Goal: Task Accomplishment & Management: Complete application form

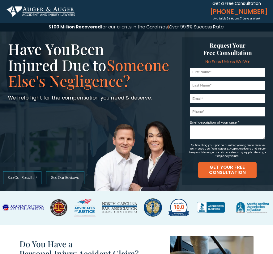
click at [214, 73] on input "text" at bounding box center [227, 72] width 75 height 9
type input "[PERSON_NAME]"
type input "Wall"
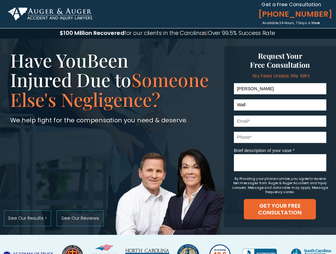
click at [262, 125] on input "email" at bounding box center [280, 121] width 92 height 11
type input "[EMAIL_ADDRESS][DOMAIN_NAME]"
click at [255, 139] on input "tel" at bounding box center [280, 137] width 92 height 11
type input "8034620206"
click at [247, 160] on textarea "Brief description of your case *" at bounding box center [280, 162] width 92 height 17
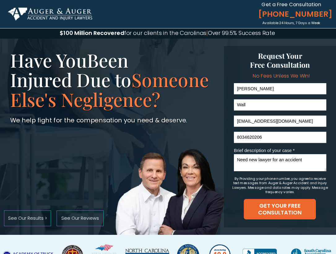
type textarea "Need new lawyer for an accident"
click at [238, 140] on input "8034620206" at bounding box center [280, 137] width 92 height 11
type input "[PHONE_NUMBER]"
click at [273, 163] on textarea "Need new lawyer for an accident" at bounding box center [280, 162] width 92 height 17
drag, startPoint x: 305, startPoint y: 161, endPoint x: 224, endPoint y: 158, distance: 81.3
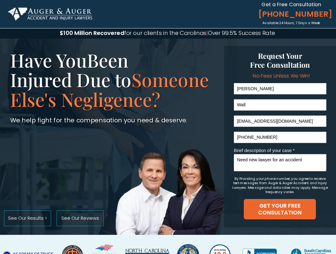
click at [234, 158] on textarea "Need new lawyer for an accident" at bounding box center [280, 162] width 92 height 17
paste textarea "a new lawyer. Rear-ended on I-77 ramp 8309 to Hwy 21 on [DATE]."
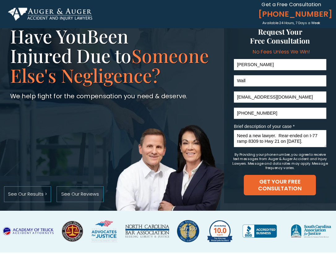
scroll to position [61, 0]
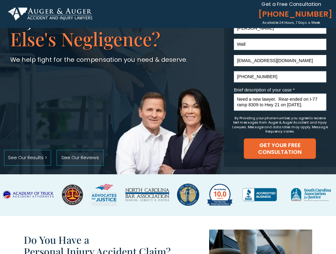
click at [273, 107] on textarea "Need a new lawyer. Rear-ended on I-77 ramp 8309 to Hwy 21 on [DATE]." at bounding box center [280, 102] width 92 height 17
paste textarea "Need settlement to pay all medical bills."
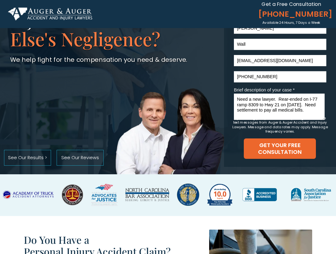
drag, startPoint x: 325, startPoint y: 109, endPoint x: 323, endPoint y: 118, distance: 9.4
click at [273, 118] on textarea "Need a new lawyer. Rear-ended on I-77 ramp 8309 to Hwy 21 on [DATE]. Need settl…" at bounding box center [279, 107] width 91 height 26
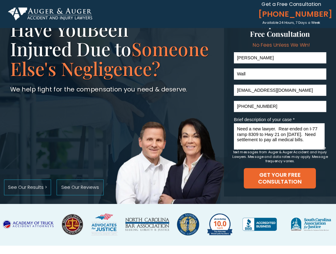
scroll to position [18, 0]
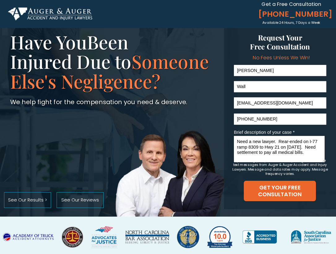
type textarea "Need a new lawyer. Rear-ended on I-77 ramp 8309 to Hwy 21 on [DATE]. Need settl…"
click at [236, 142] on textarea "Need a new lawyer. Rear-ended on I-77 ramp 8309 to Hwy 21 on [DATE]. Need settl…" at bounding box center [279, 149] width 91 height 26
click at [235, 141] on textarea "Need a new lawyer. Rear-ended on I-77 ramp 8309 to Hwy 21 on [DATE]. Need settl…" at bounding box center [279, 149] width 91 height 26
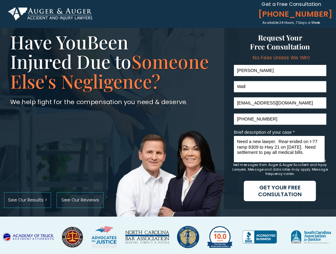
click at [273, 186] on span "GET YOUR FREE CONSULTATION" at bounding box center [280, 190] width 72 height 13
